Goal: Task Accomplishment & Management: Use online tool/utility

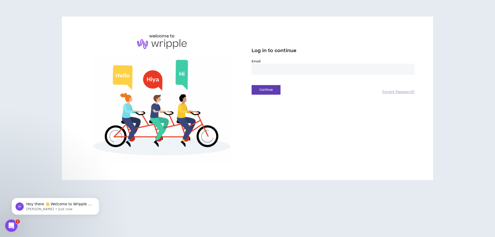
click at [266, 65] on input "email" at bounding box center [332, 69] width 163 height 11
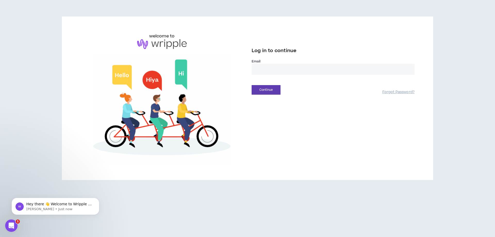
type input "**********"
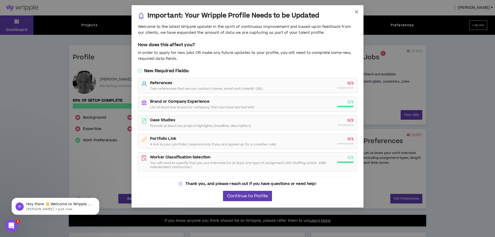
click at [358, 12] on icon "close" at bounding box center [356, 12] width 4 height 4
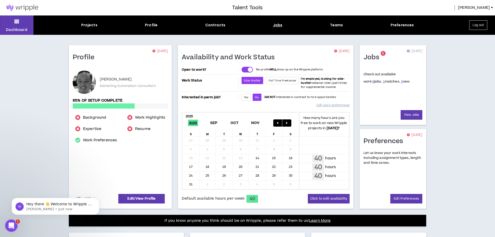
click at [274, 25] on div "Jobs" at bounding box center [278, 24] width 10 height 5
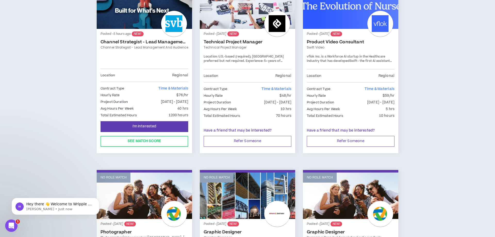
scroll to position [105, 0]
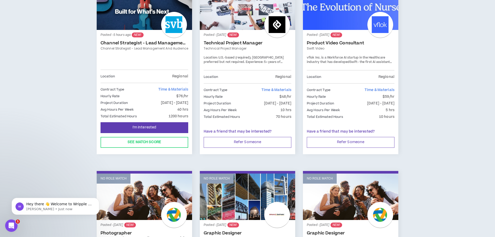
click at [144, 42] on link "Channel Strategist - Lead Management and Audience" at bounding box center [144, 42] width 88 height 5
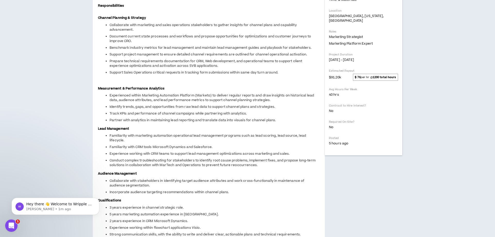
scroll to position [114, 0]
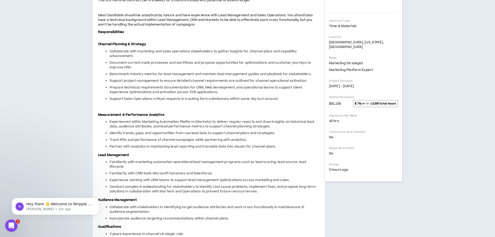
drag, startPoint x: 128, startPoint y: 90, endPoint x: 99, endPoint y: 89, distance: 29.6
copy span "Silicon Valley Bank"
